Goal: Download file/media

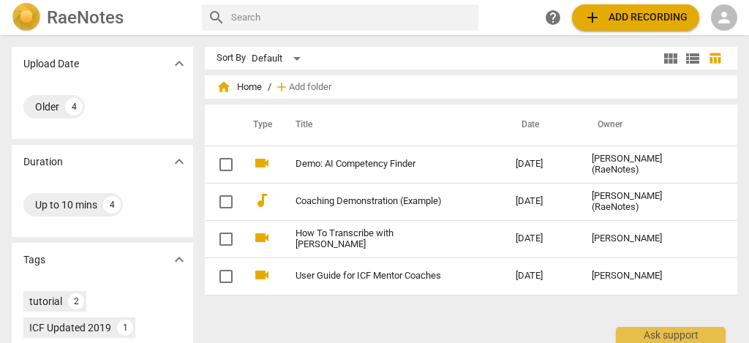
click at [718, 19] on span "person" at bounding box center [724, 18] width 18 height 18
click at [708, 44] on li "Login" at bounding box center [711, 35] width 53 height 35
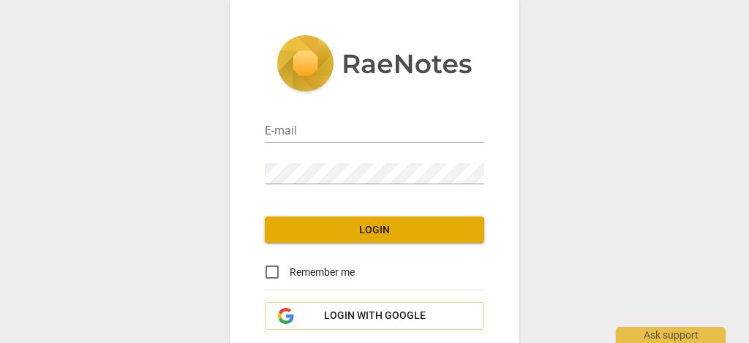
type input "[EMAIL_ADDRESS][DOMAIN_NAME]"
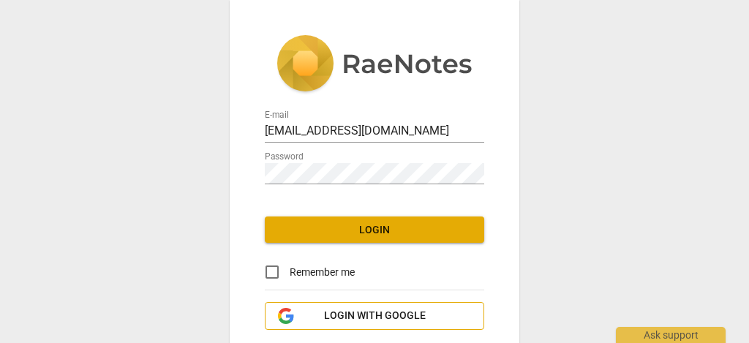
click at [375, 320] on span "Login with Google" at bounding box center [375, 316] width 102 height 15
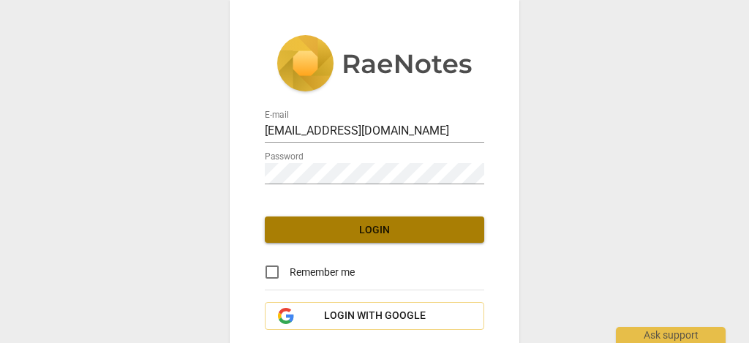
click at [348, 233] on span "Login" at bounding box center [374, 230] width 196 height 15
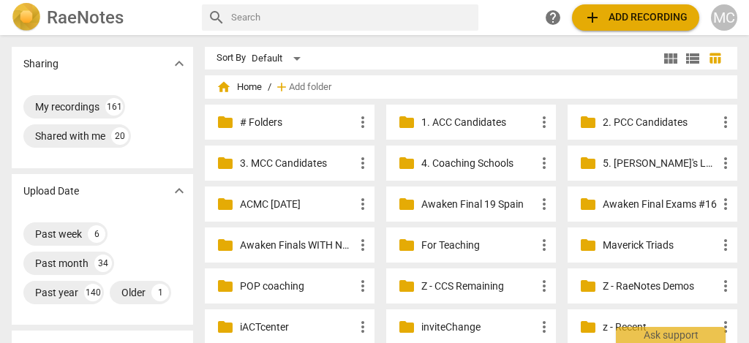
click at [728, 12] on div "MC" at bounding box center [724, 17] width 26 height 26
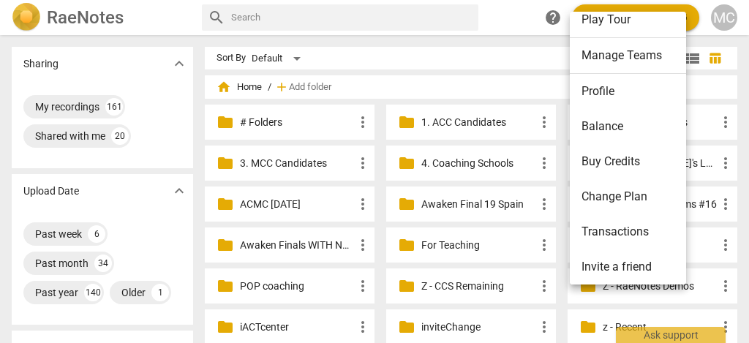
scroll to position [91, 0]
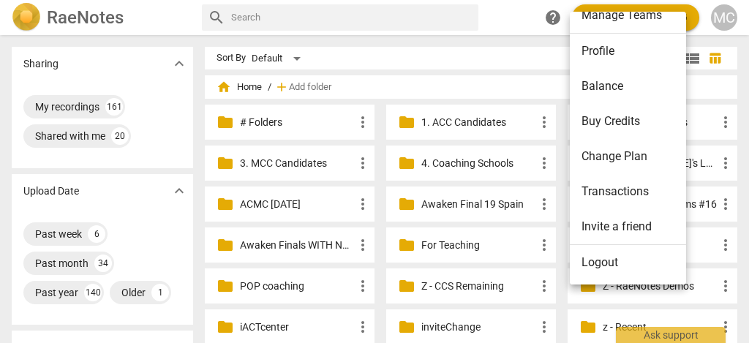
click at [621, 257] on li "Logout" at bounding box center [630, 262] width 121 height 35
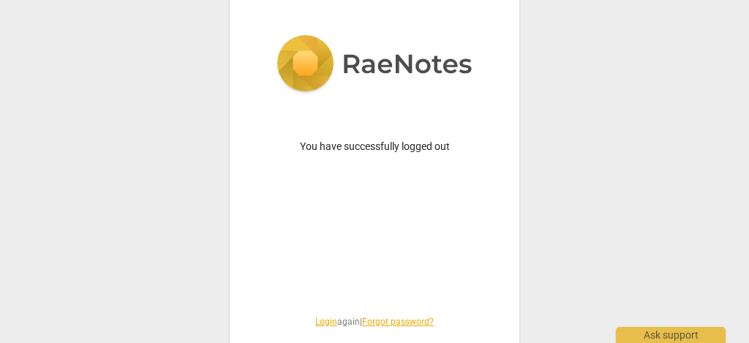
click at [315, 321] on link "Login" at bounding box center [326, 322] width 22 height 10
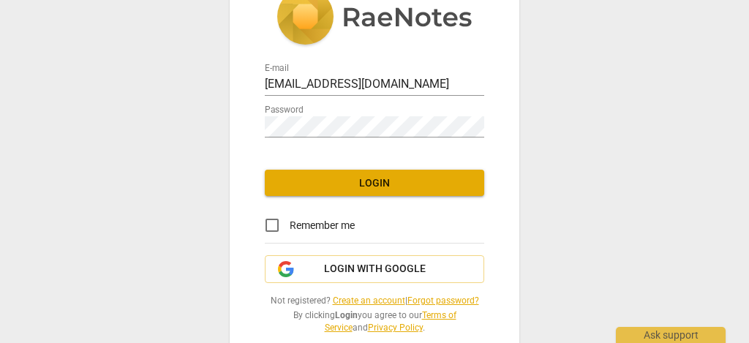
click at [365, 181] on span "Login" at bounding box center [374, 183] width 196 height 15
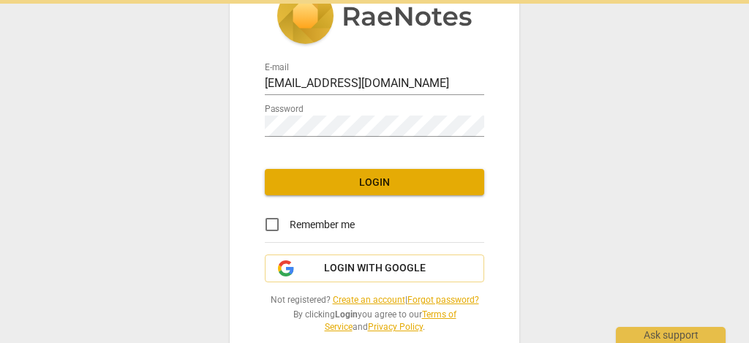
scroll to position [48, 0]
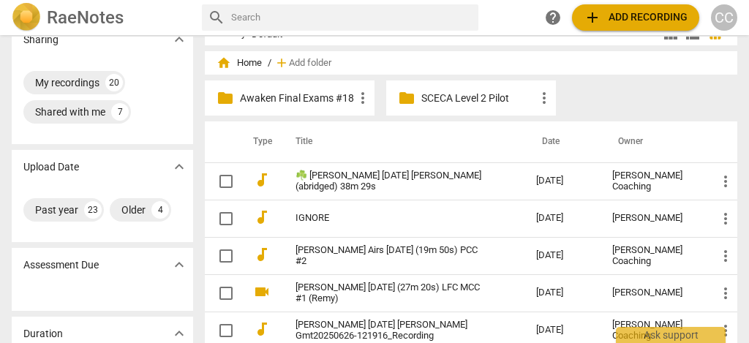
click at [284, 91] on p "Awaken Final Exams #18" at bounding box center [297, 98] width 114 height 15
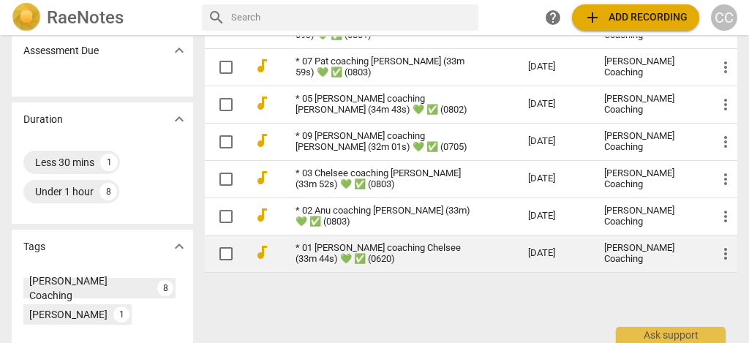
scroll to position [210, 0]
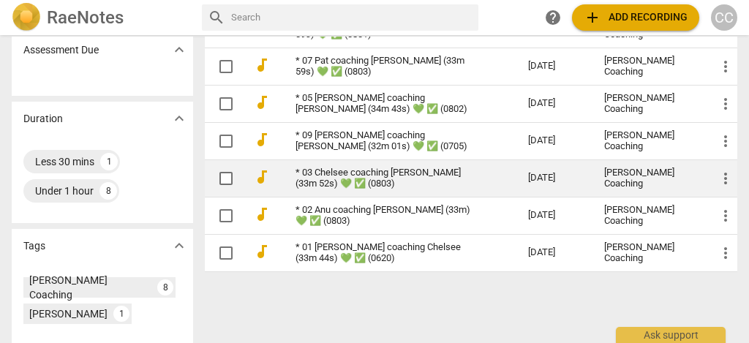
click at [362, 179] on link "* 03 Chelsee coaching [PERSON_NAME] (33m 52s) 💚 ✅ (0803)" at bounding box center [385, 178] width 180 height 22
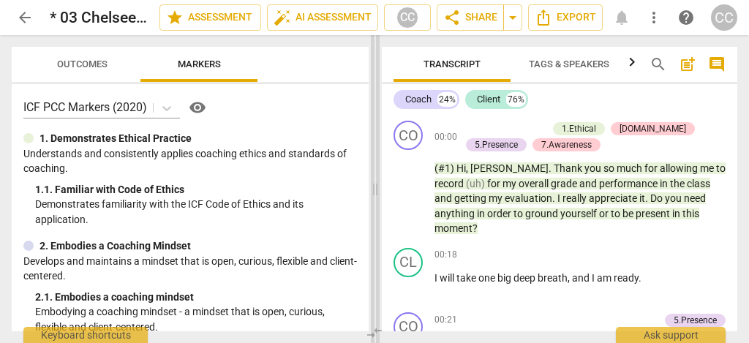
click at [374, 330] on span at bounding box center [375, 189] width 9 height 308
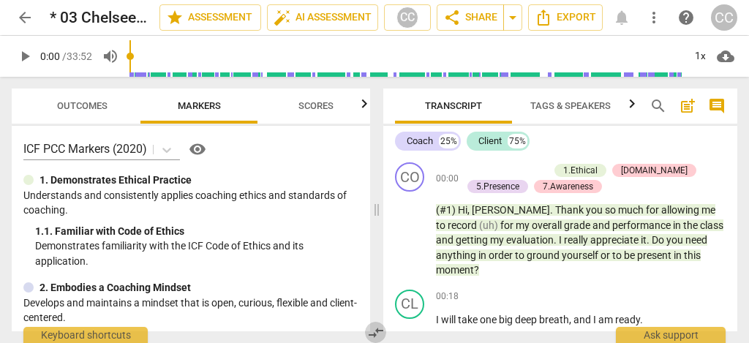
click at [372, 333] on span "compare_arrows" at bounding box center [376, 333] width 18 height 18
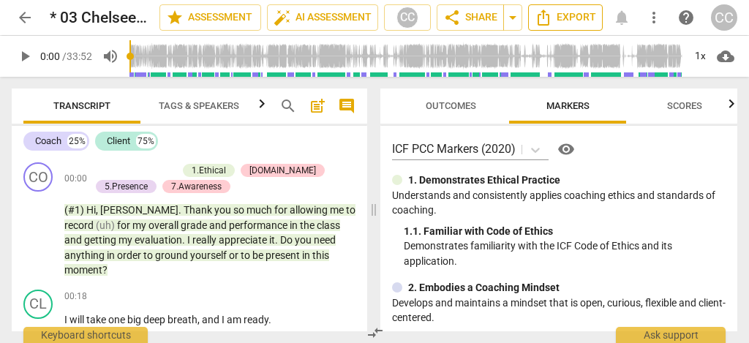
click at [586, 24] on span "Export" at bounding box center [564, 18] width 61 height 18
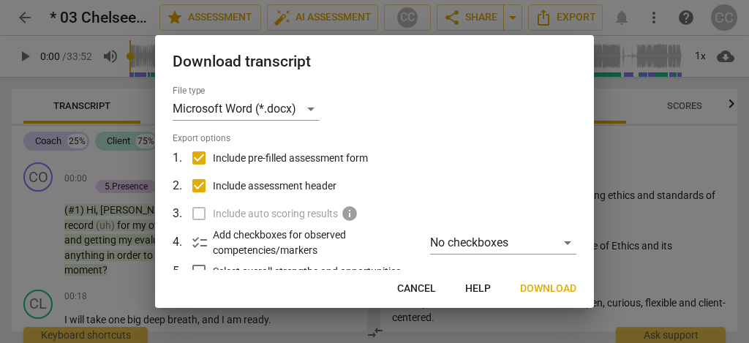
click at [552, 289] on span "Download" at bounding box center [548, 288] width 56 height 15
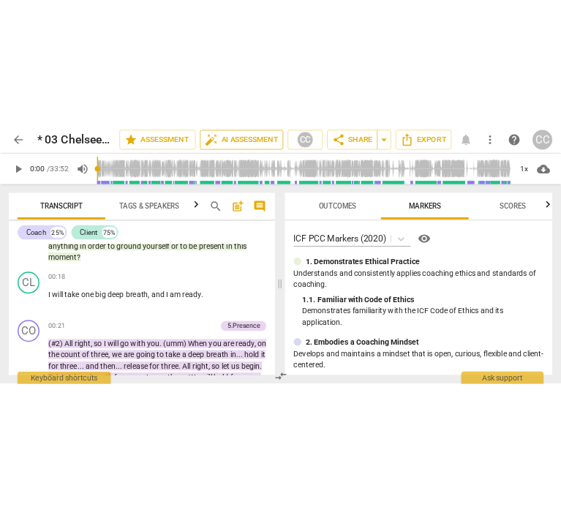
scroll to position [97, 0]
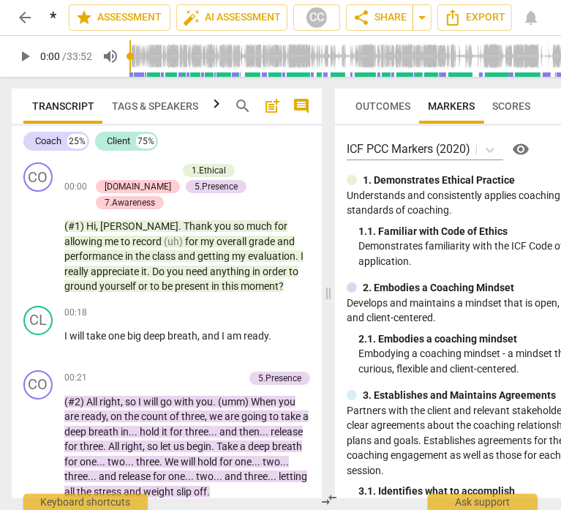
drag, startPoint x: 266, startPoint y: 377, endPoint x: 443, endPoint y: 414, distance: 180.8
click at [394, 342] on div "Transcript Tags & Speakers Analytics search post_add comment Coach 25% Client 7…" at bounding box center [329, 293] width 658 height 433
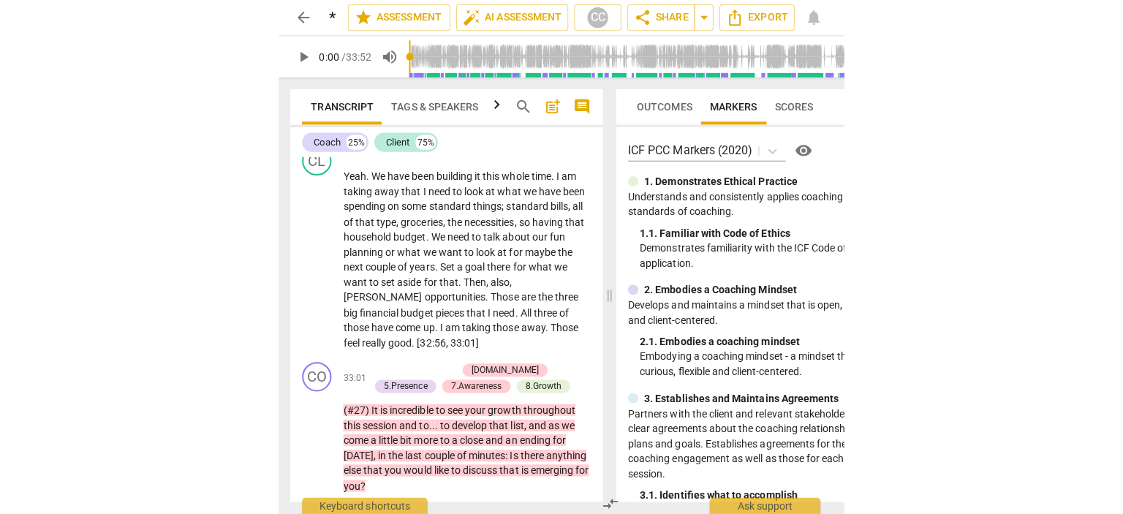
scroll to position [7864, 0]
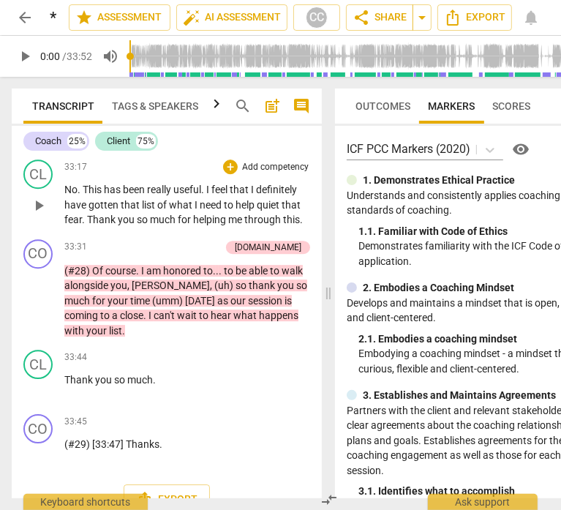
drag, startPoint x: 190, startPoint y: 183, endPoint x: 186, endPoint y: 175, distance: 8.8
click at [187, 184] on span "useful" at bounding box center [187, 190] width 28 height 12
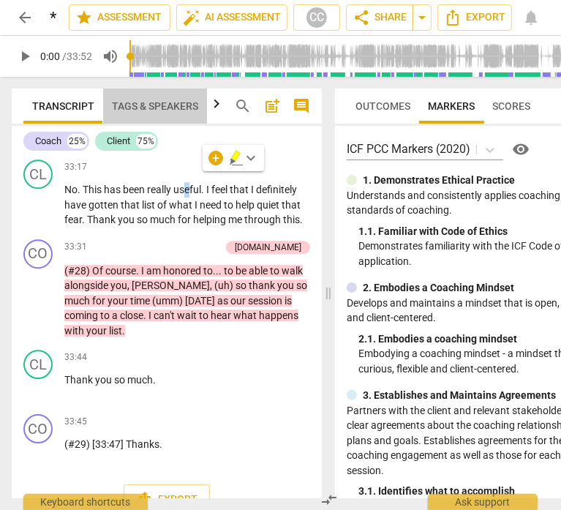
click at [170, 100] on span "Tags & Speakers" at bounding box center [155, 106] width 86 height 12
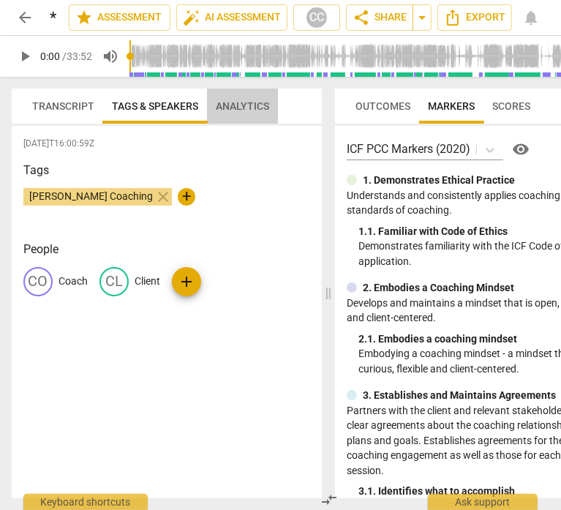
click at [249, 106] on span "Analytics" at bounding box center [242, 106] width 53 height 12
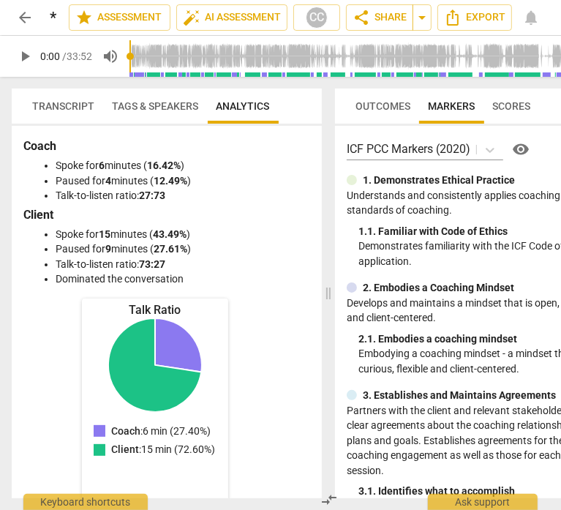
click at [70, 100] on span "Transcript" at bounding box center [63, 106] width 62 height 12
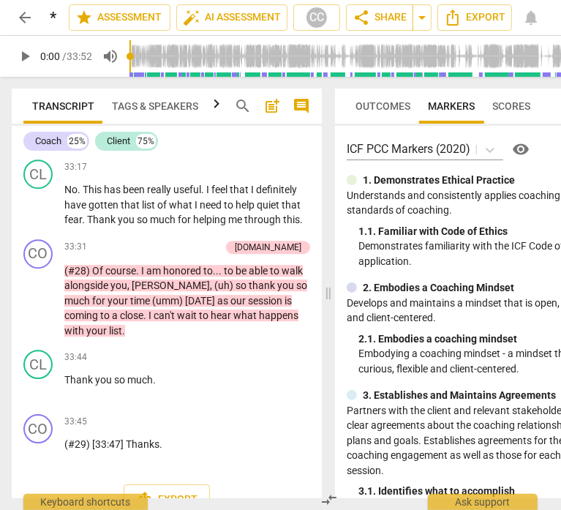
click at [186, 105] on span "Tags & Speakers" at bounding box center [155, 106] width 86 height 12
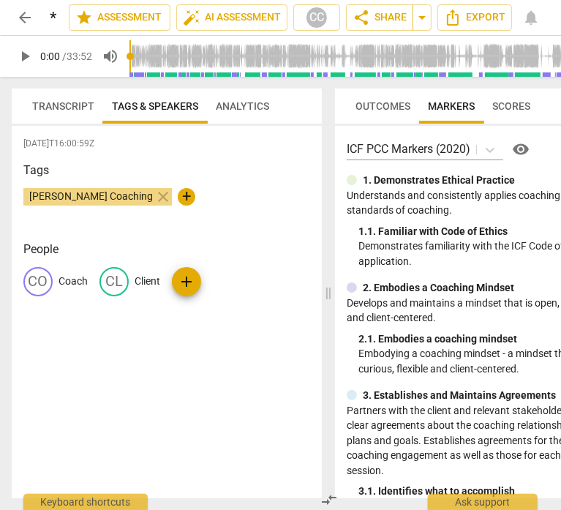
click at [58, 105] on span "Transcript" at bounding box center [63, 106] width 62 height 12
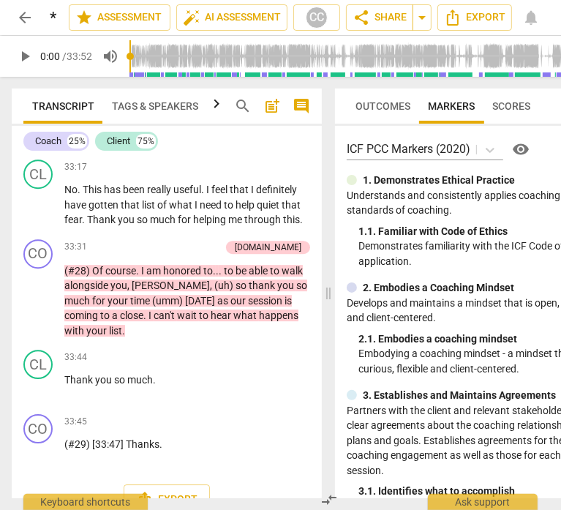
click at [202, 106] on span "Tags & Speakers" at bounding box center [155, 106] width 104 height 20
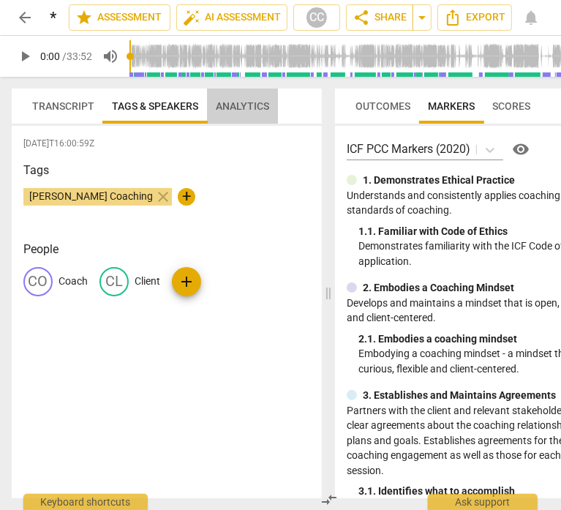
click at [226, 105] on span "Analytics" at bounding box center [242, 106] width 53 height 12
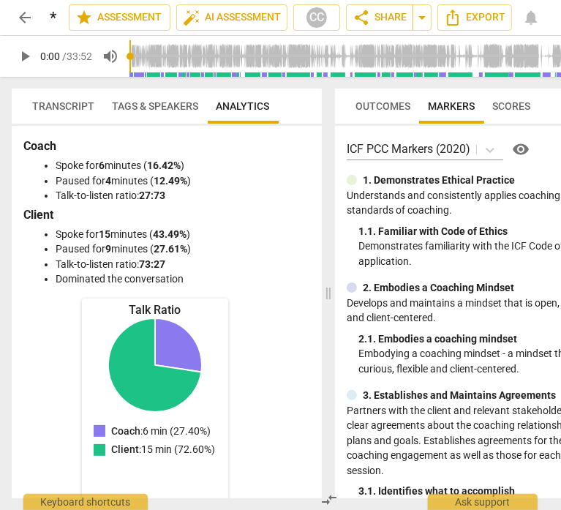
click at [51, 100] on span "Transcript" at bounding box center [63, 106] width 62 height 12
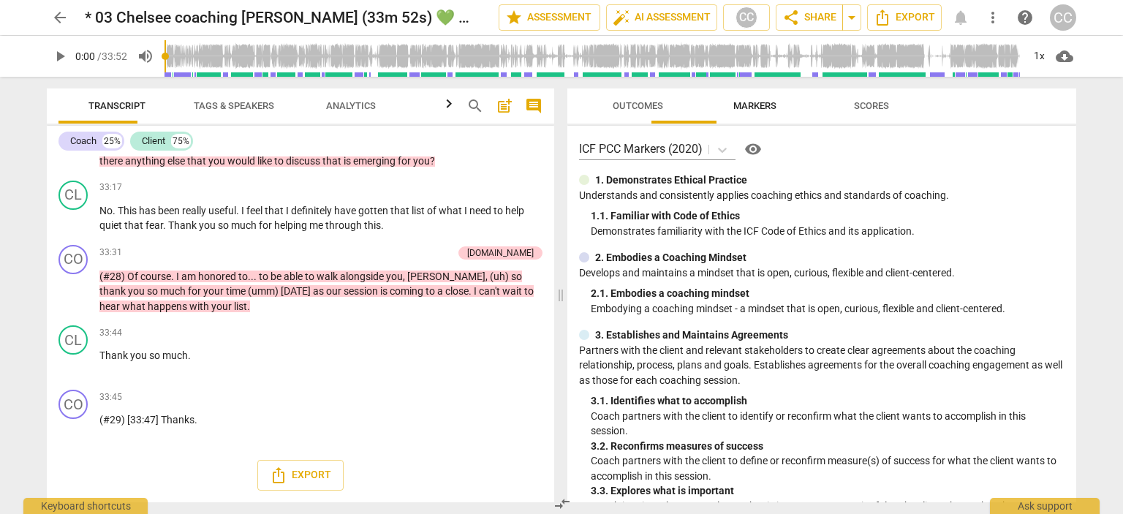
scroll to position [5207, 0]
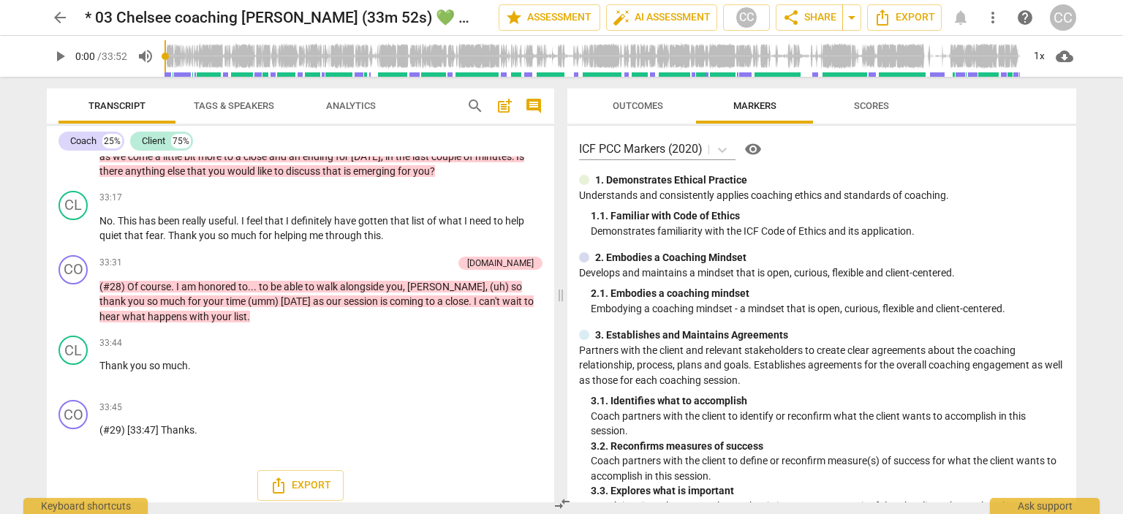
click at [65, 12] on span "arrow_back" at bounding box center [60, 18] width 18 height 18
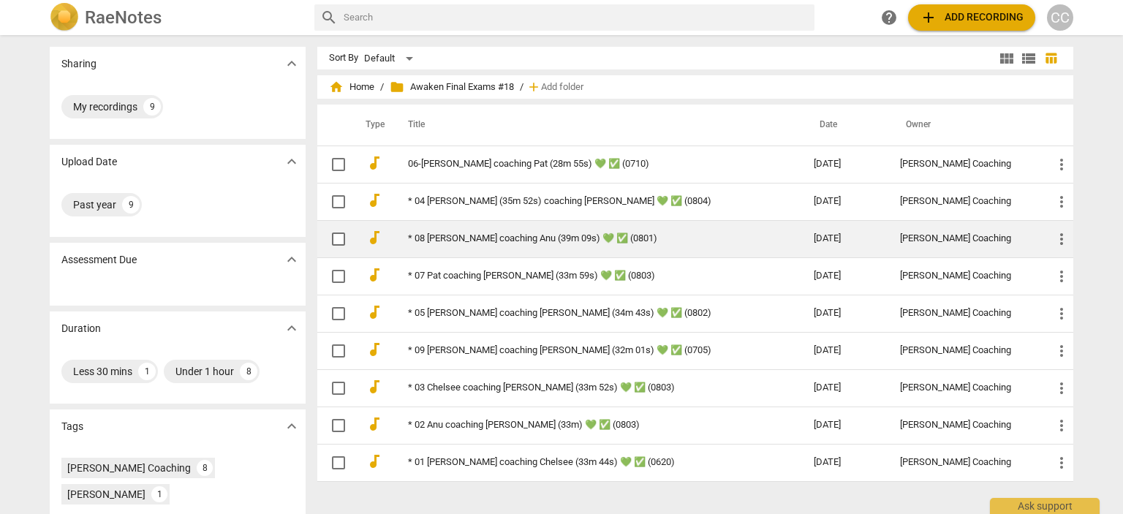
click at [529, 222] on td "* 08 [PERSON_NAME] coaching Anu (39m 09s) 💚 ✅ (0801)" at bounding box center [596, 238] width 412 height 37
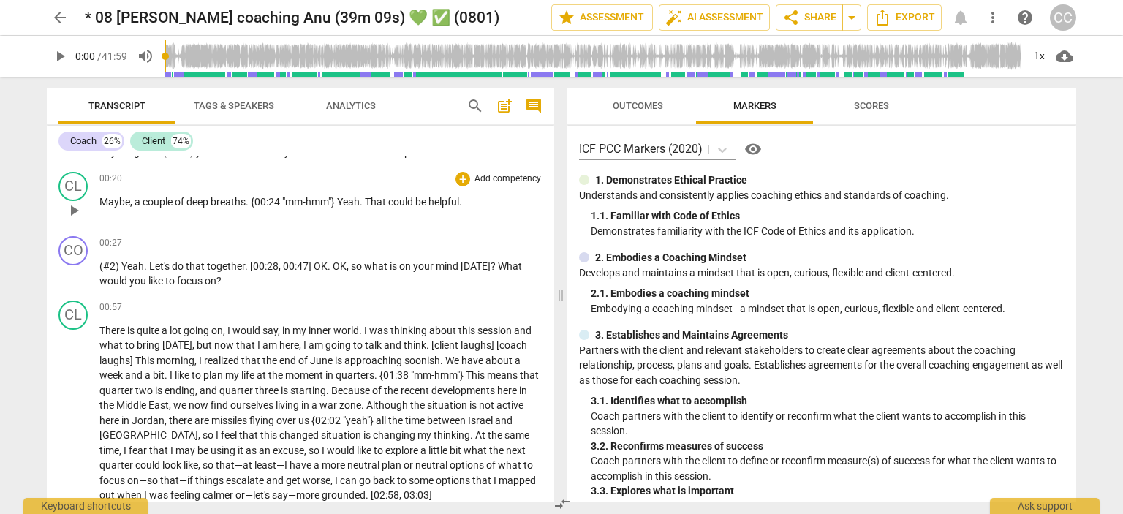
scroll to position [72, 0]
